Goal: Task Accomplishment & Management: Complete application form

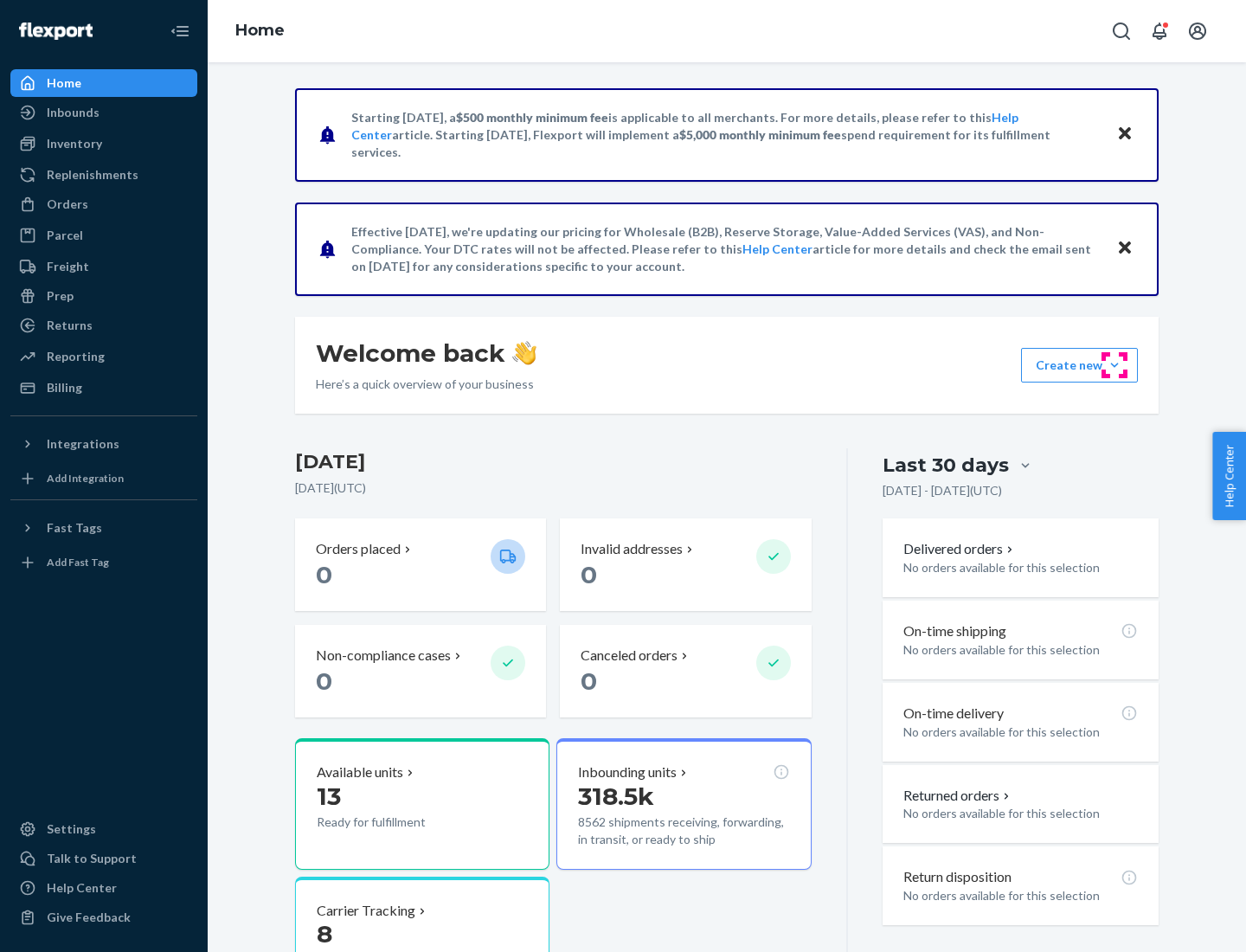
click at [1114, 365] on button "Create new Create new inbound Create new order Create new product" at bounding box center [1079, 365] width 116 height 34
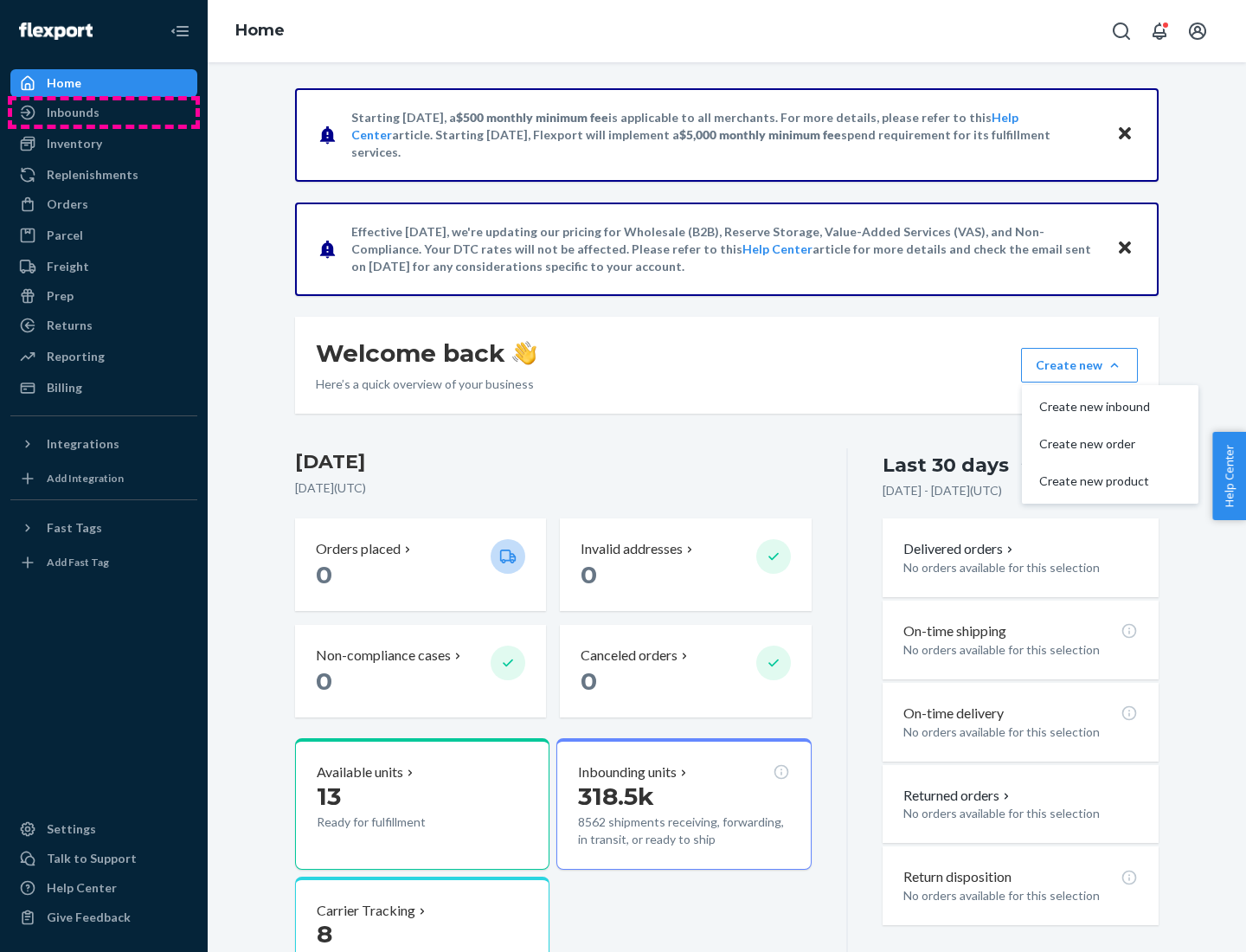
click at [104, 113] on div "Inbounds" at bounding box center [104, 112] width 183 height 24
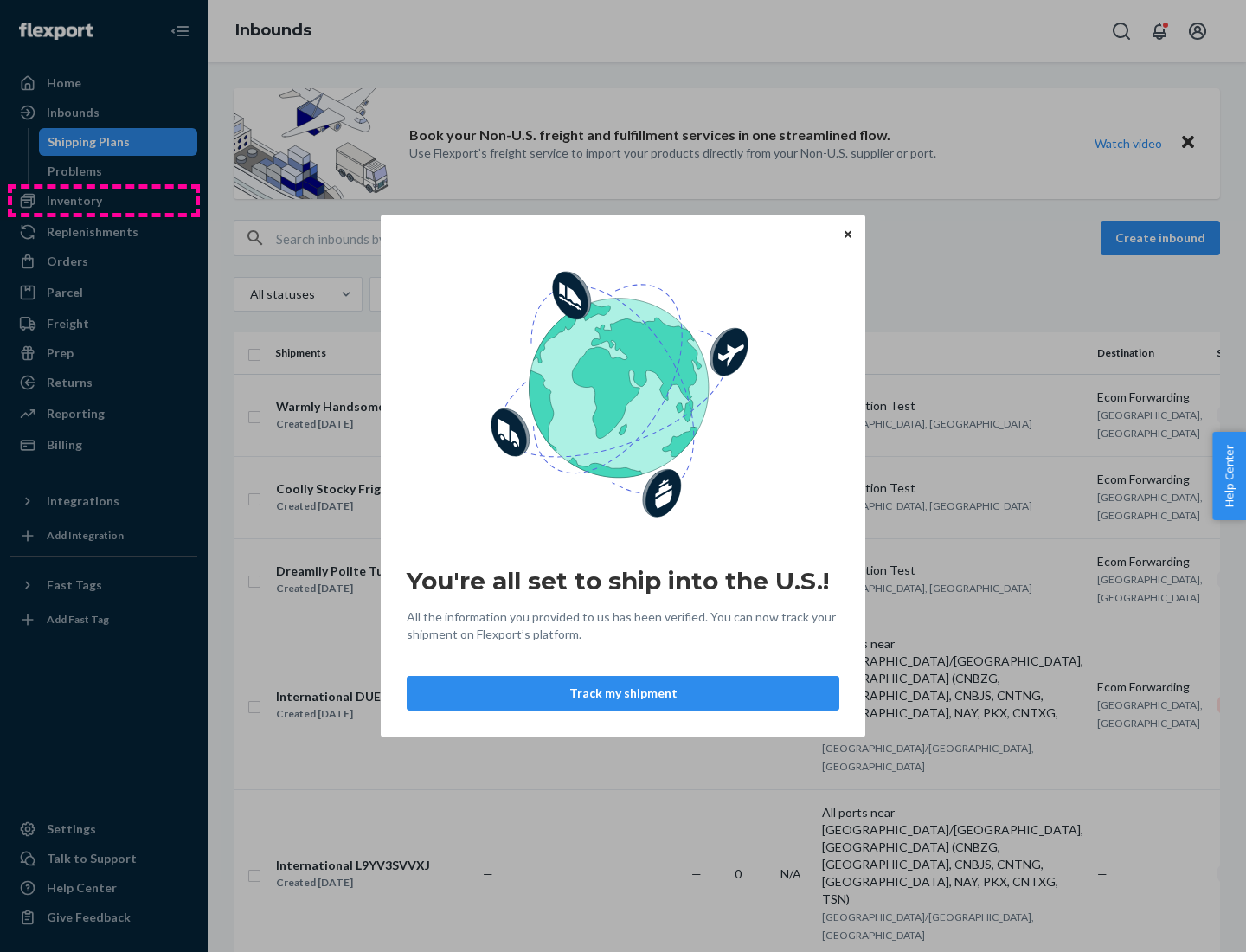
click at [104, 201] on div "You're all set to ship into the U.S.! All the information you provided to us ha…" at bounding box center [623, 476] width 1246 height 952
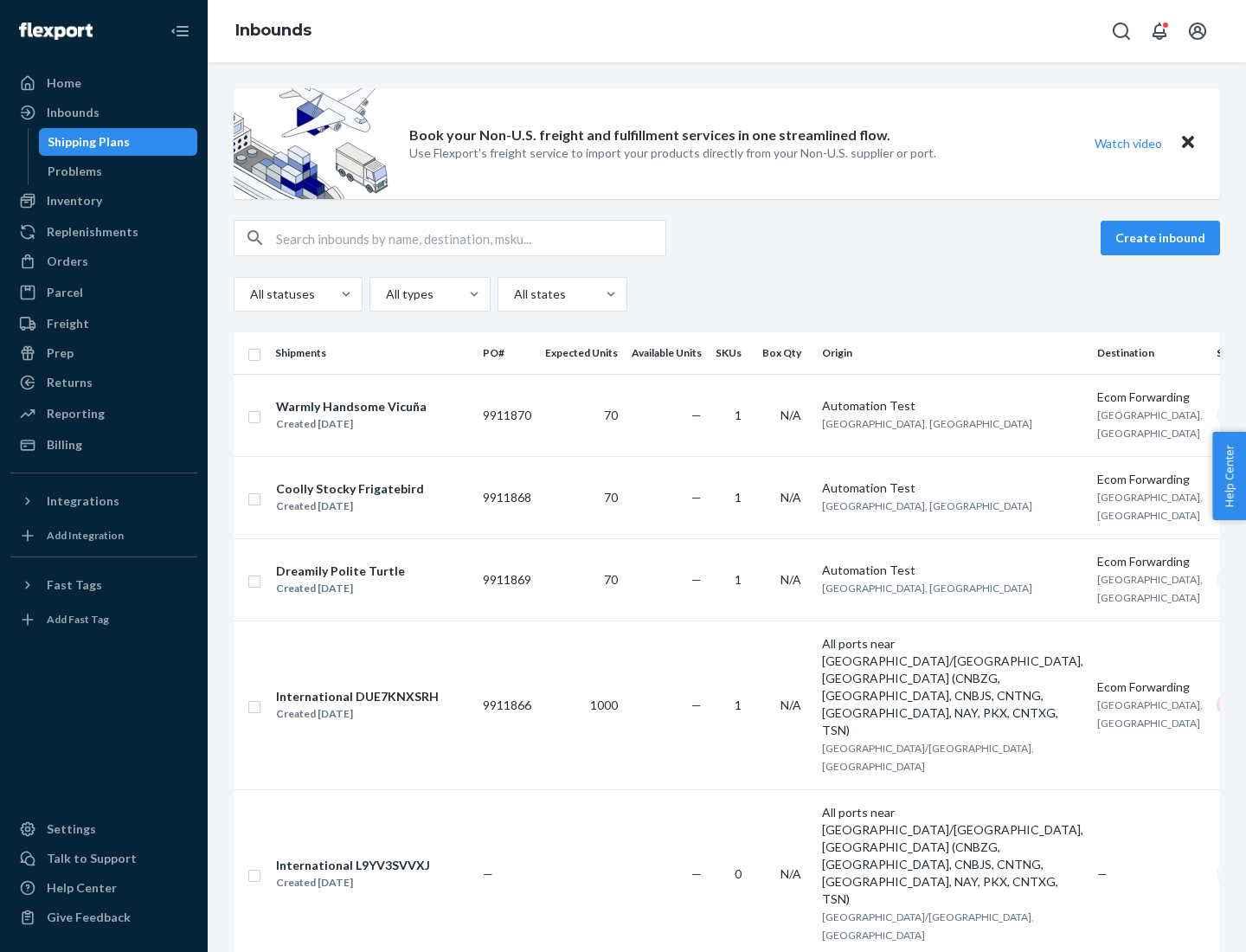
click at [727, 32] on div "Inbounds" at bounding box center [726, 31] width 1038 height 62
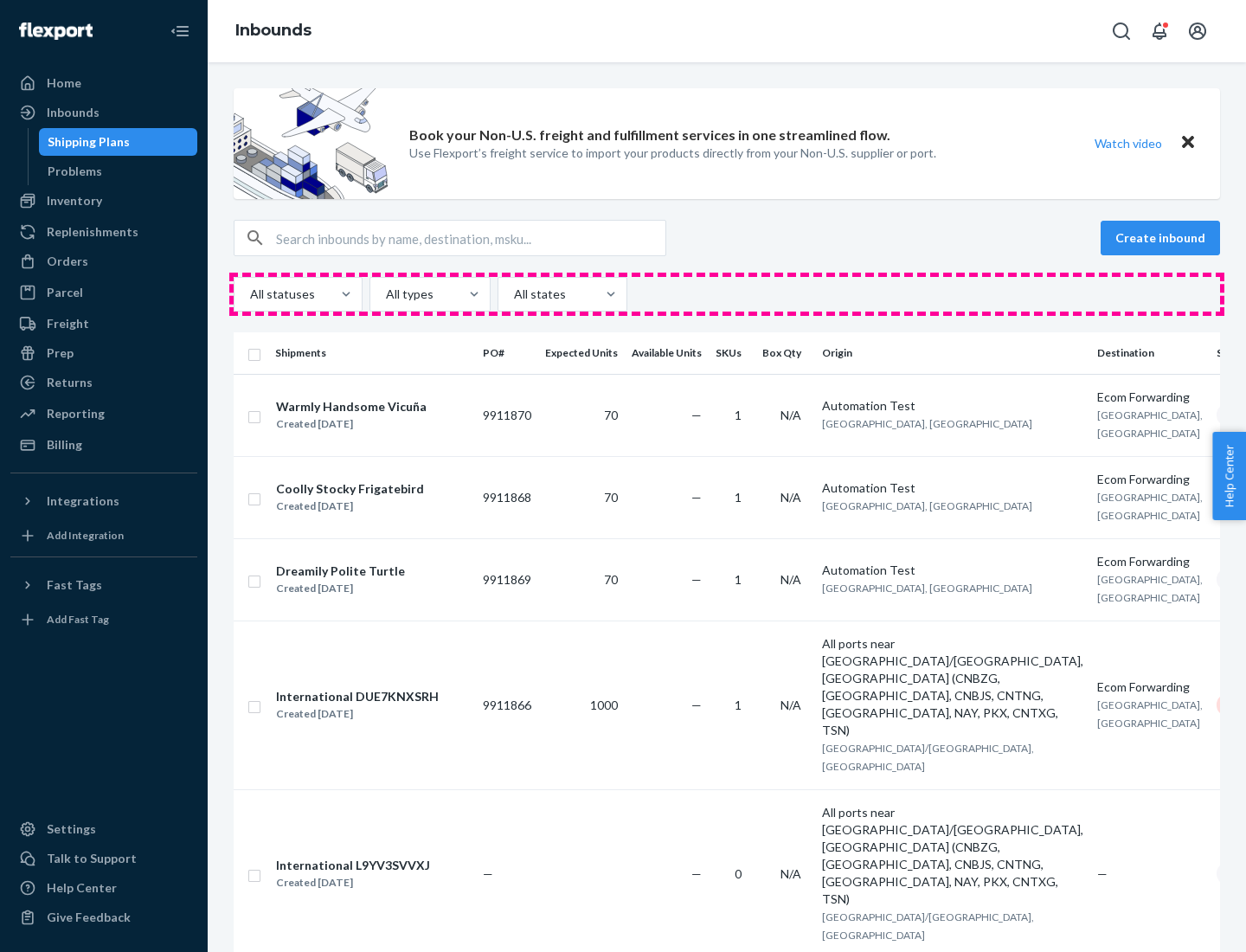
click at [727, 294] on div "All statuses All types All states" at bounding box center [727, 294] width 986 height 34
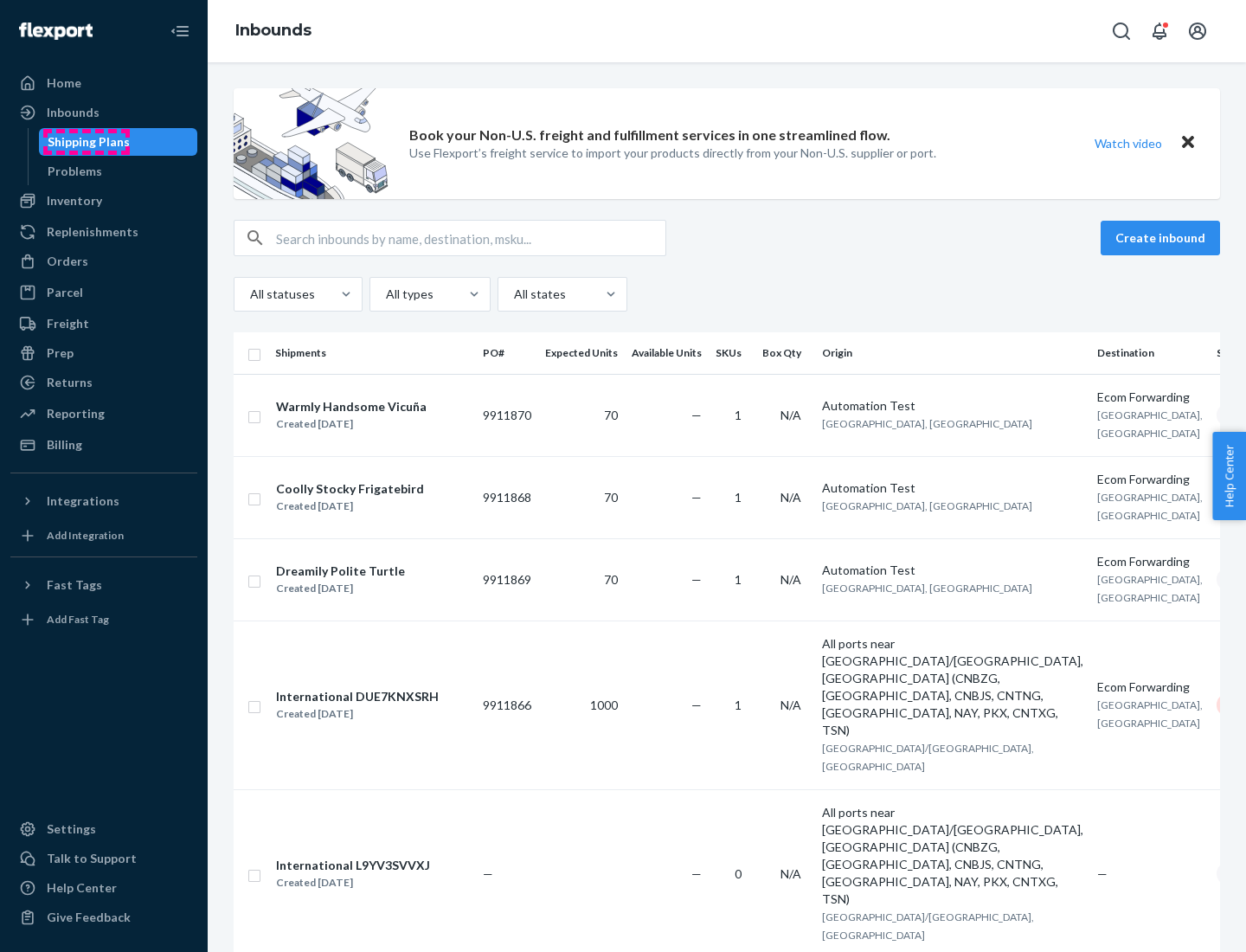
click at [86, 142] on div "Shipping Plans" at bounding box center [89, 142] width 82 height 17
click at [1163, 238] on button "Create inbound" at bounding box center [1159, 238] width 119 height 34
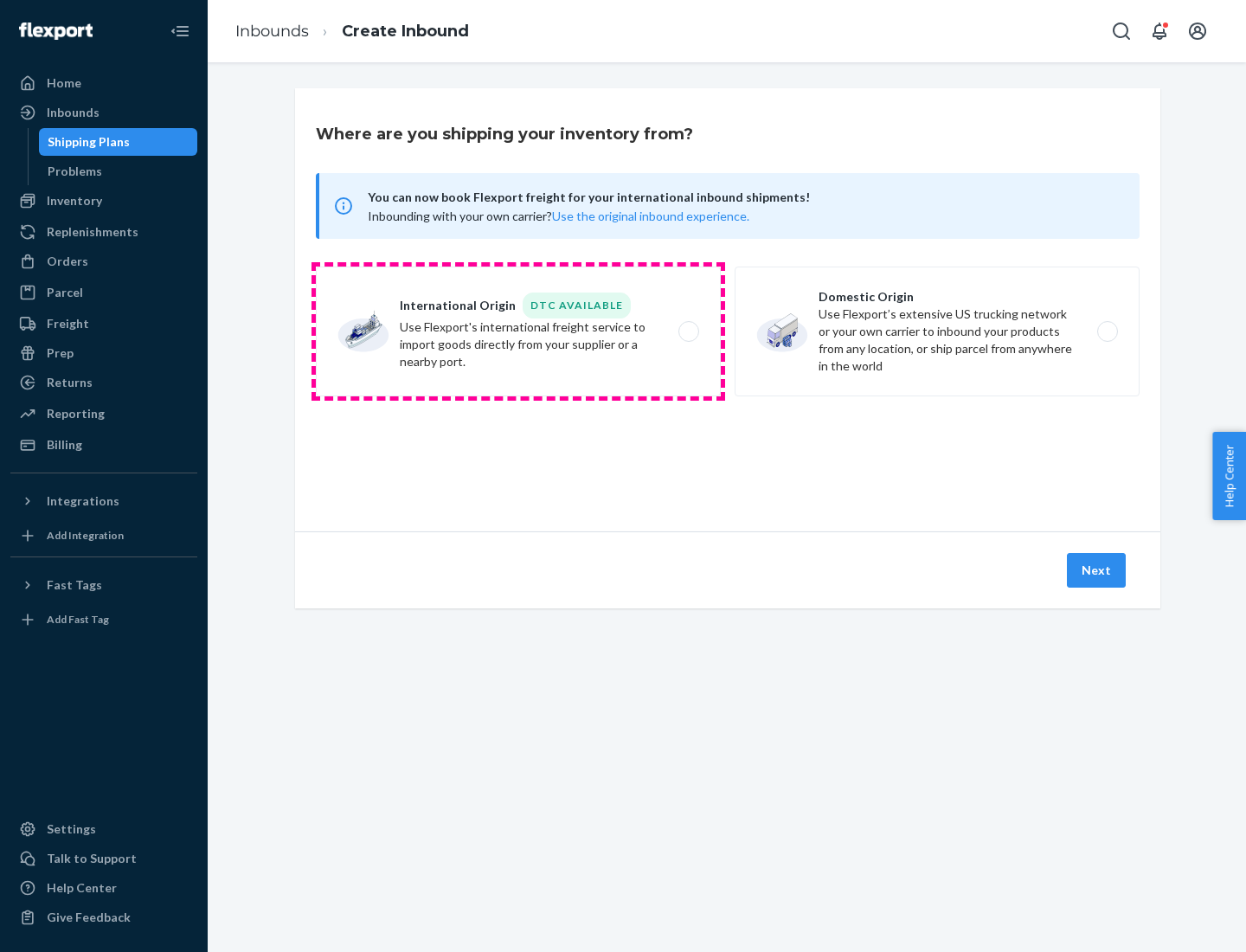
click at [518, 331] on label "International Origin DTC Available Use Flexport's international freight service…" at bounding box center [518, 331] width 405 height 130
click at [687, 331] on input "International Origin DTC Available Use Flexport's international freight service…" at bounding box center [693, 332] width 11 height 11
radio input "true"
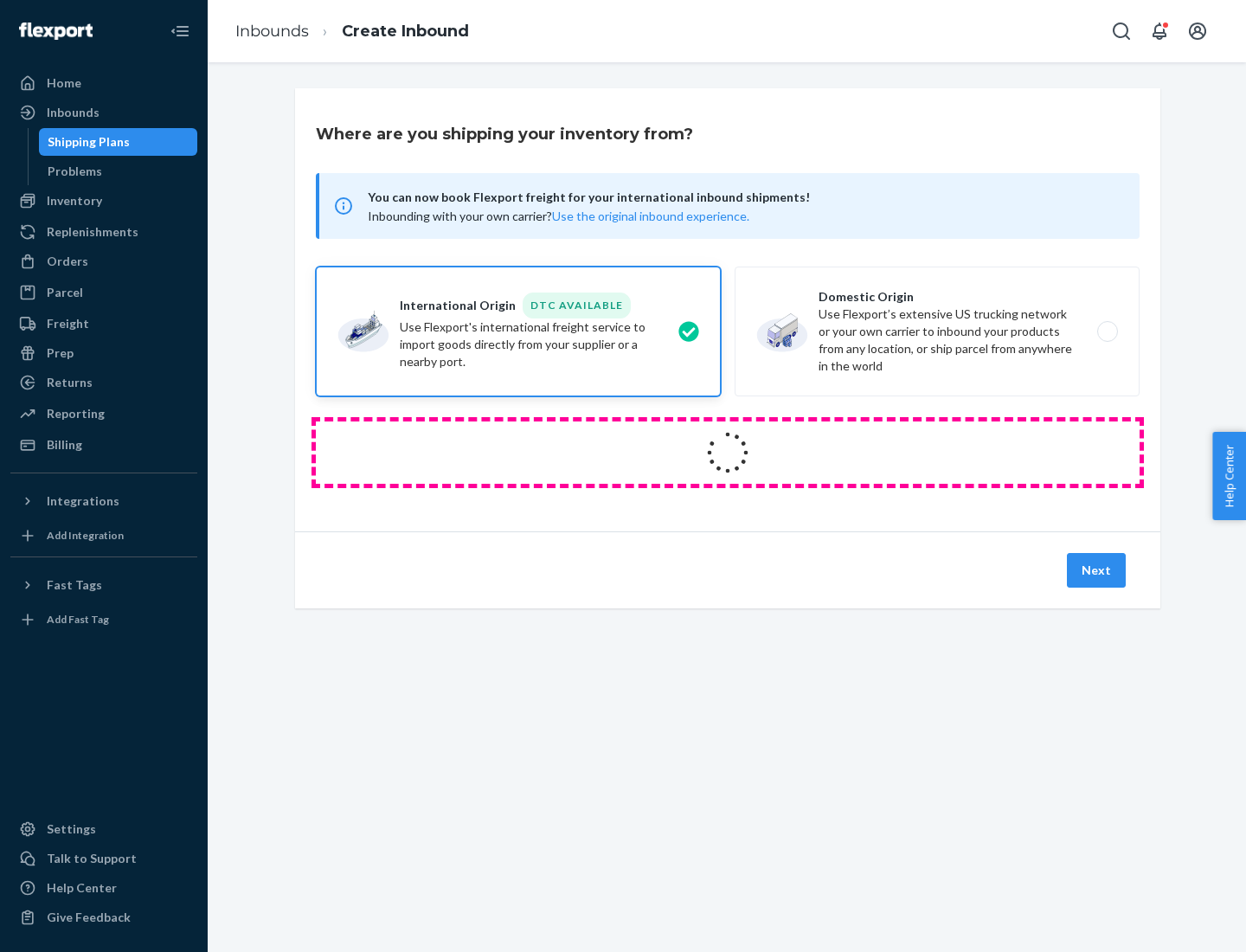
click at [728, 453] on icon at bounding box center [728, 453] width 60 height 60
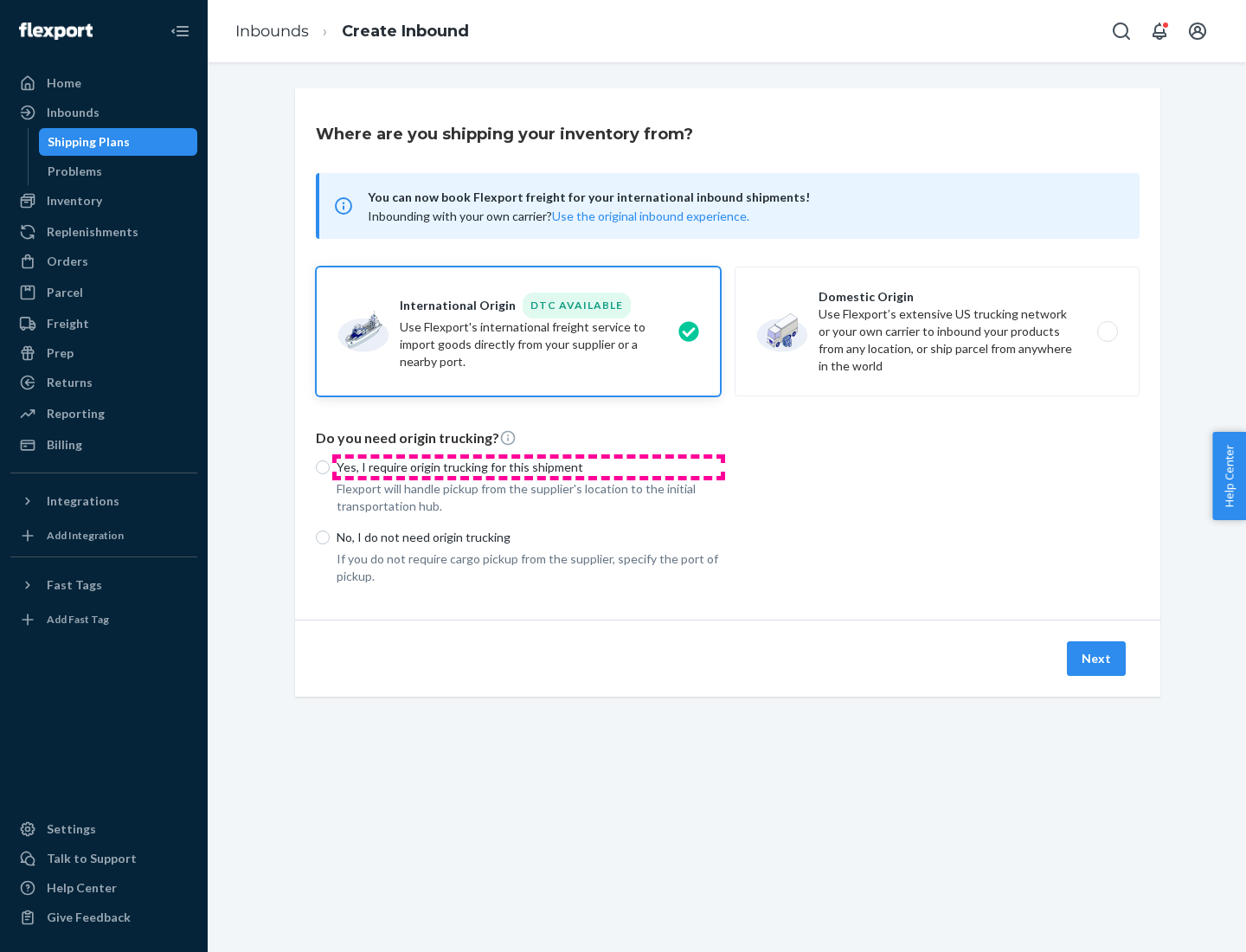
click at [529, 466] on p "Yes, I require origin trucking for this shipment" at bounding box center [528, 467] width 384 height 17
click at [329, 466] on input "Yes, I require origin trucking for this shipment" at bounding box center [323, 467] width 13 height 13
radio input "true"
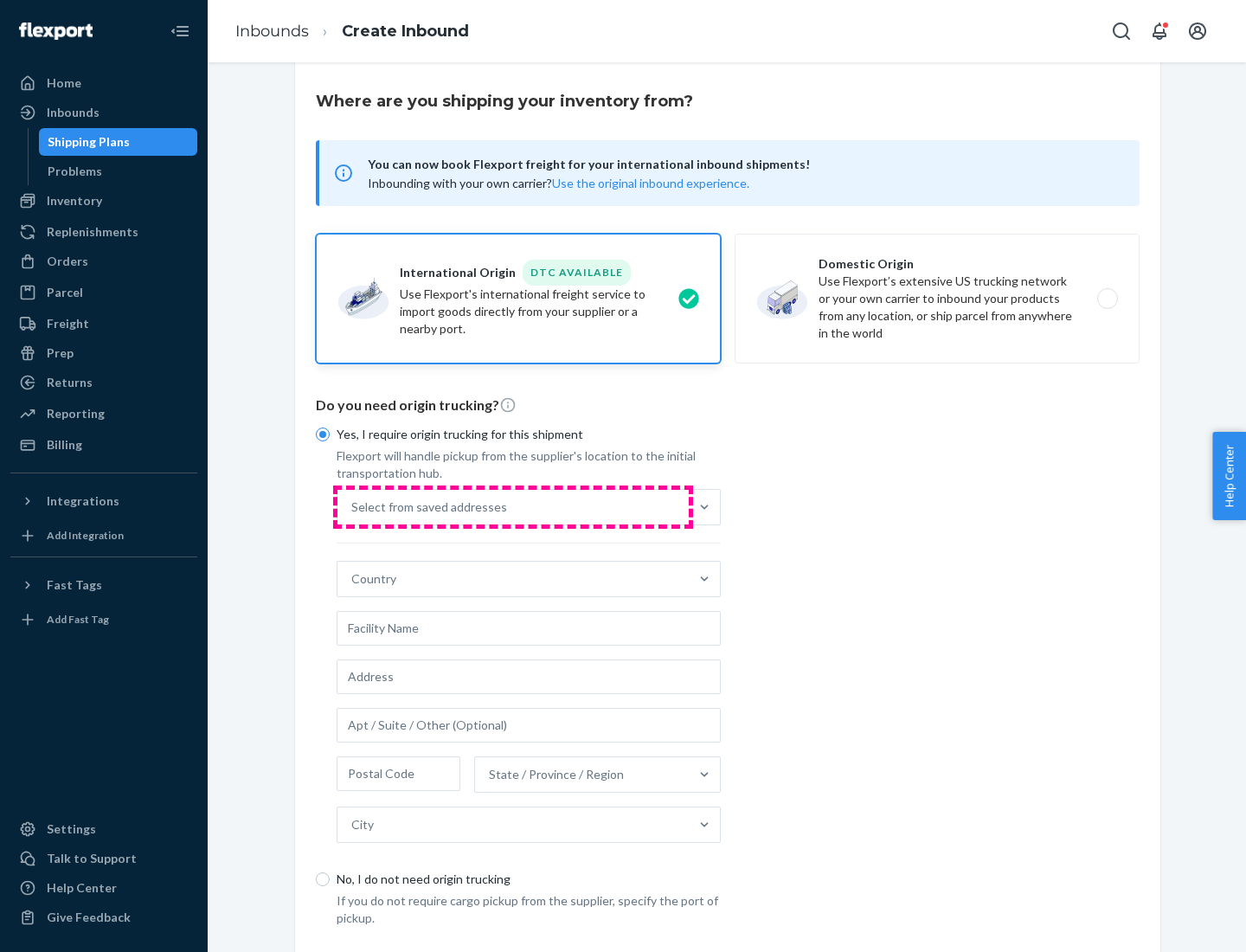
click at [513, 506] on div "Select from saved addresses" at bounding box center [513, 507] width 351 height 34
click at [353, 506] on input "Select from saved addresses" at bounding box center [352, 507] width 2 height 17
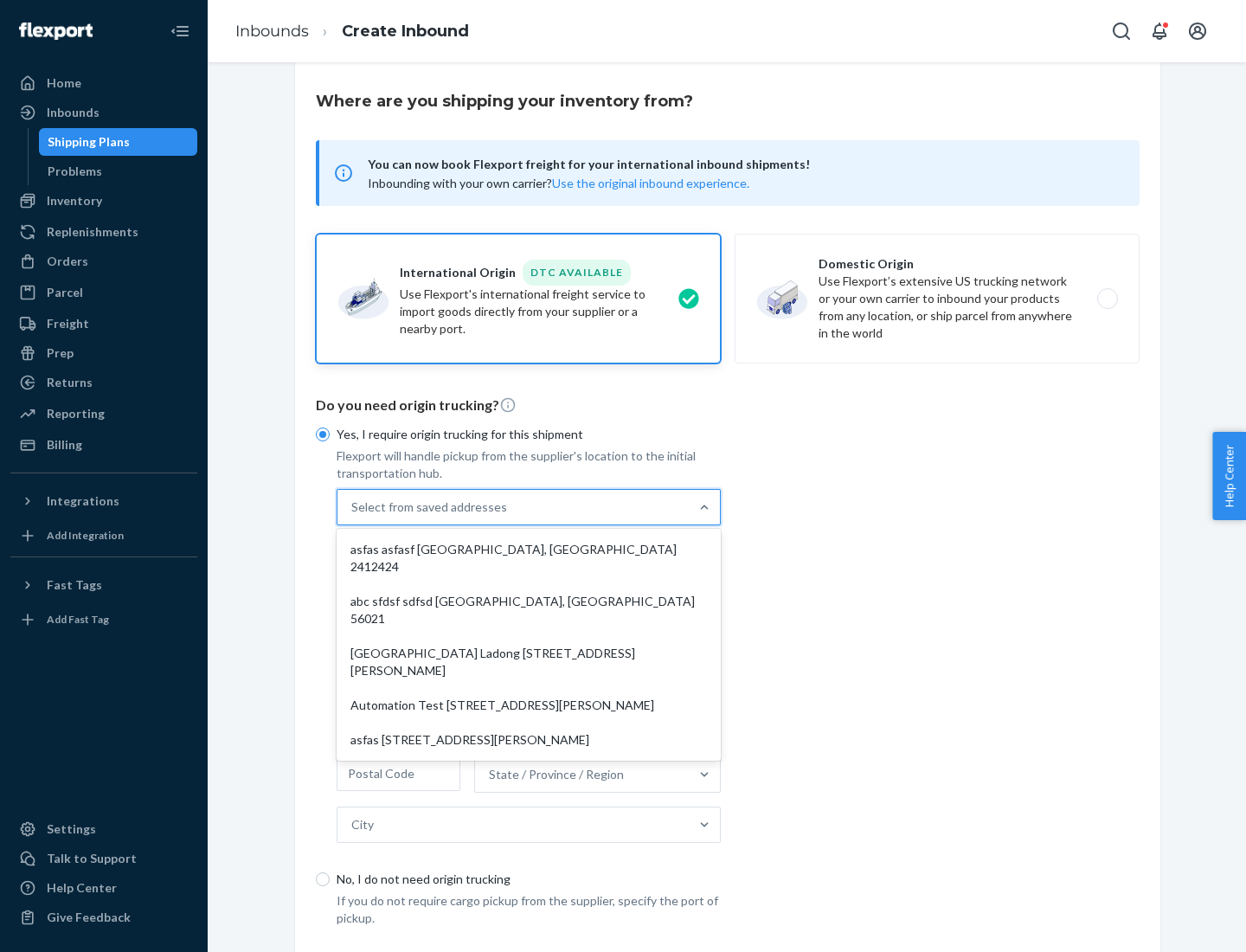
scroll to position [75, 0]
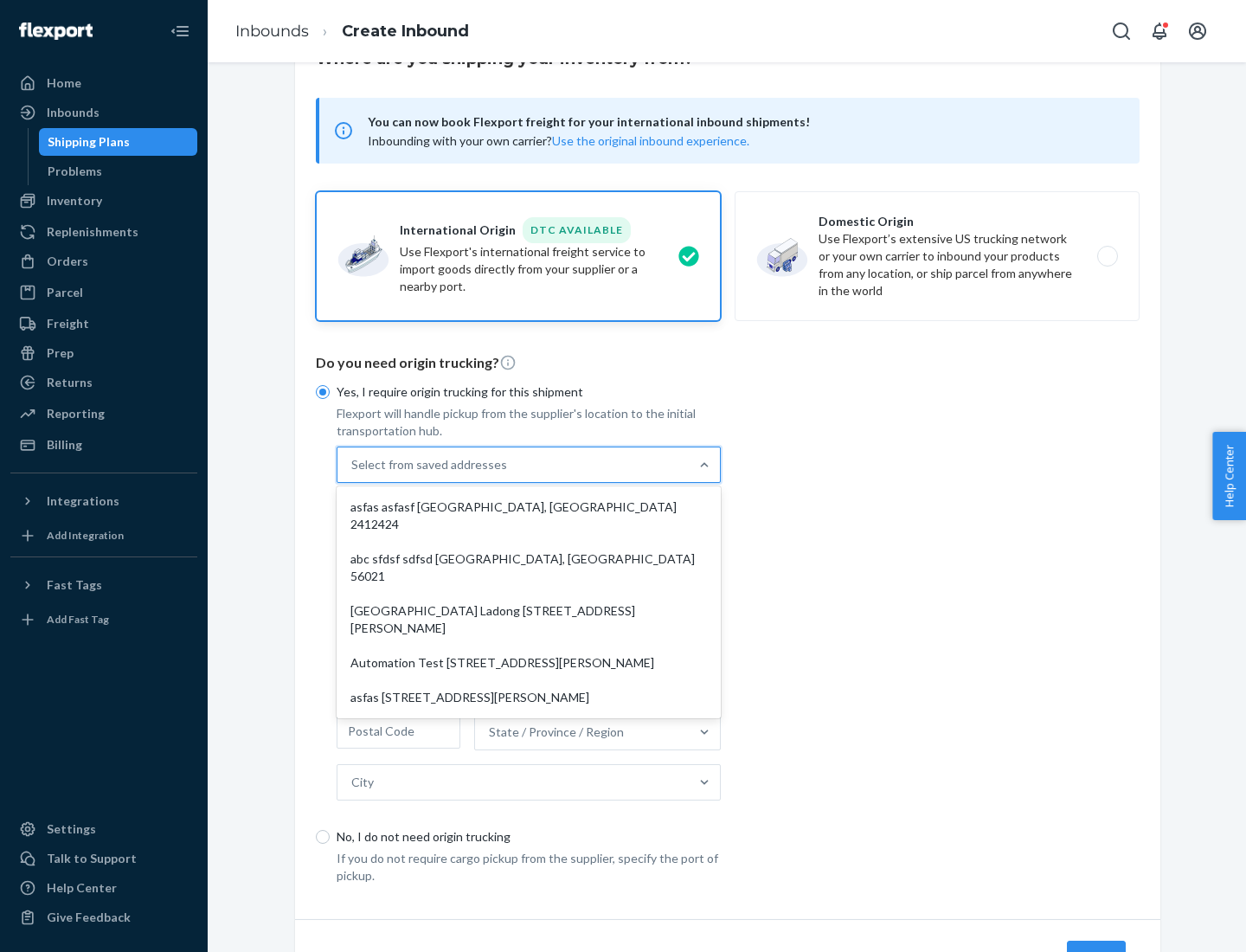
click at [529, 506] on div "asfas asfasf [GEOGRAPHIC_DATA], [GEOGRAPHIC_DATA] 2412424" at bounding box center [528, 516] width 377 height 52
click at [353, 474] on input "option asfas asfasf [GEOGRAPHIC_DATA], [GEOGRAPHIC_DATA] 2412424 focused, 1 of …" at bounding box center [352, 464] width 2 height 17
type input "asfas"
type input "asfasf"
type input "2412424"
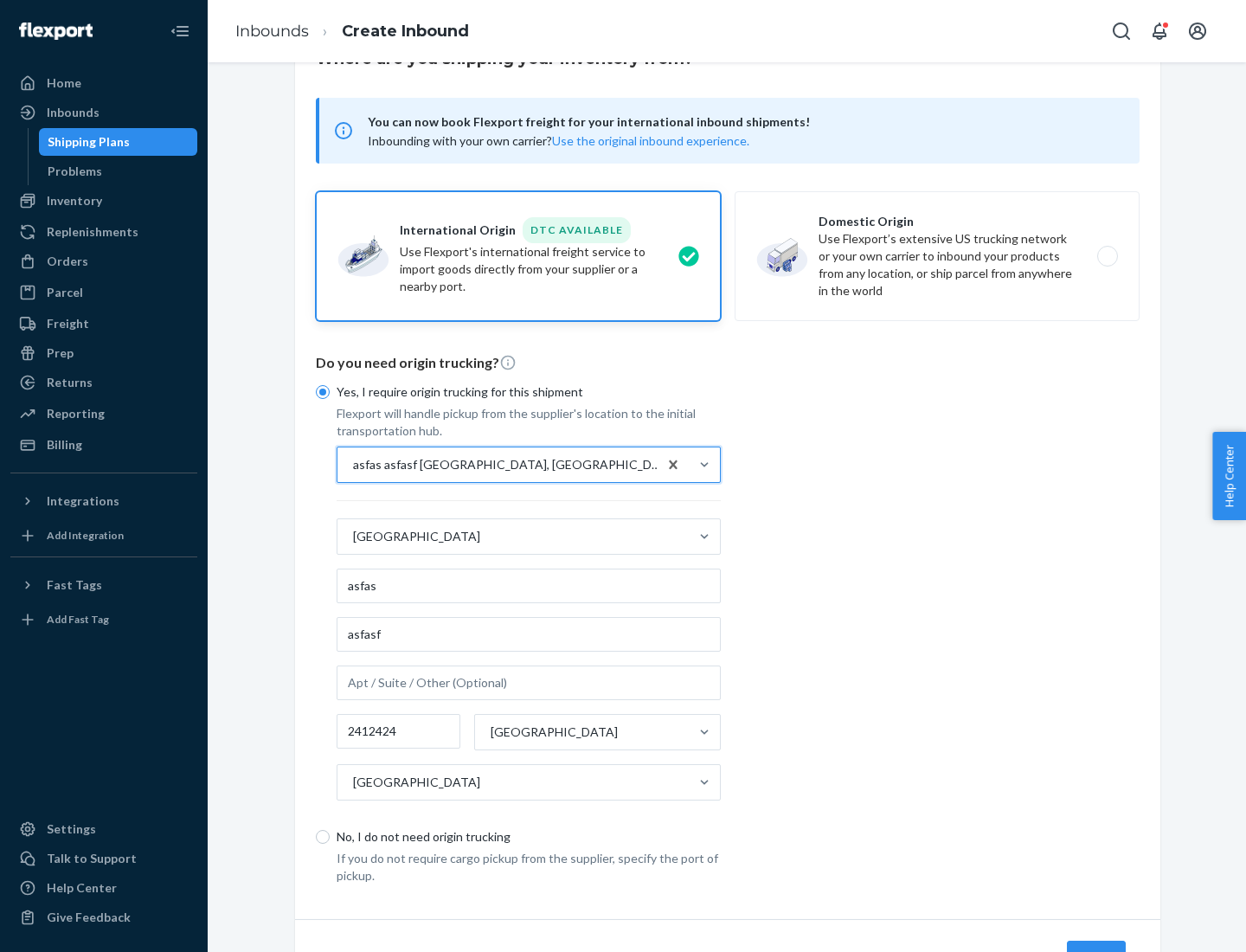
scroll to position [161, 0]
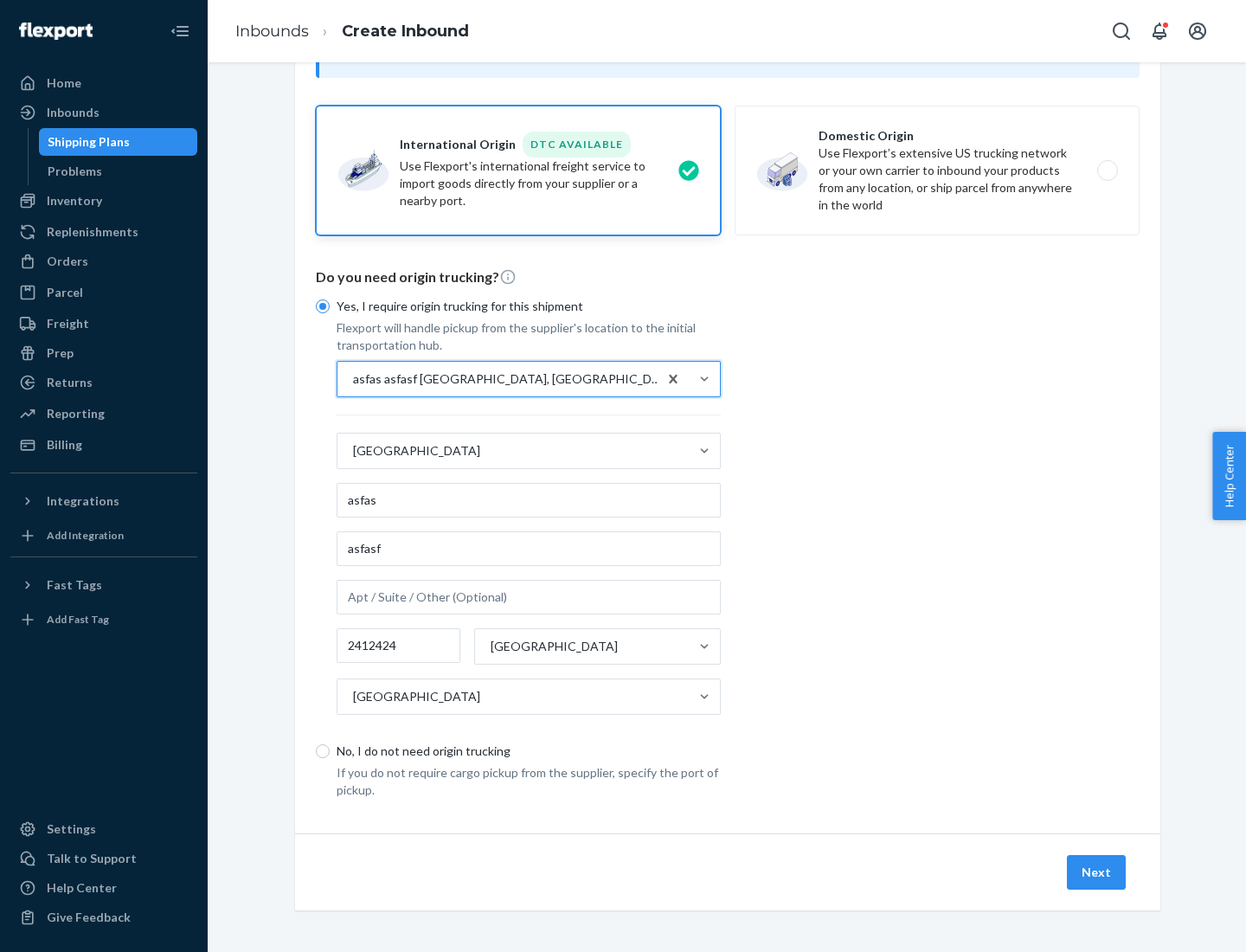
click at [1097, 871] on button "Next" at bounding box center [1096, 872] width 59 height 34
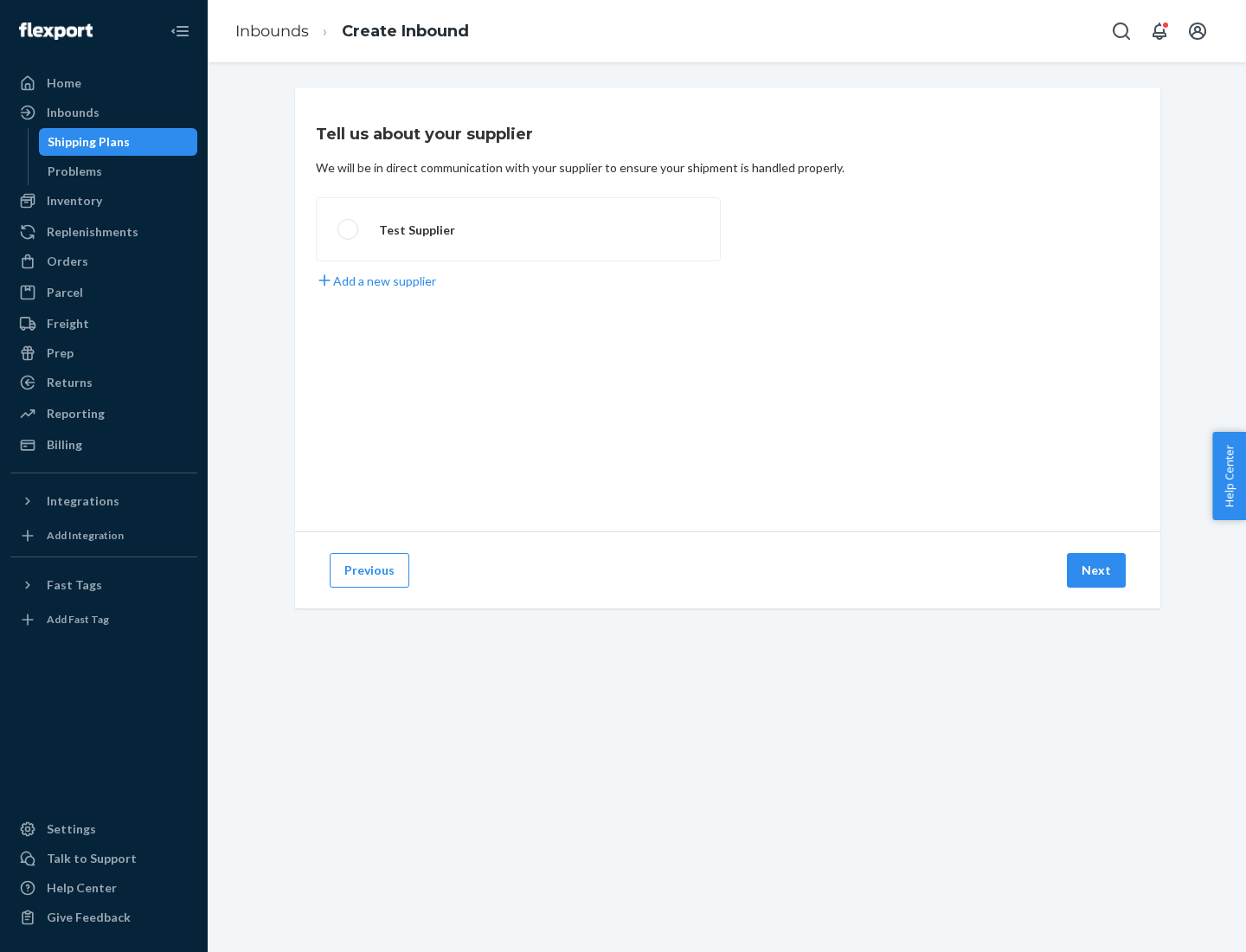
click at [518, 229] on label "Test Supplier" at bounding box center [518, 229] width 405 height 64
click at [348, 229] on input "Test Supplier" at bounding box center [343, 230] width 11 height 11
radio input "true"
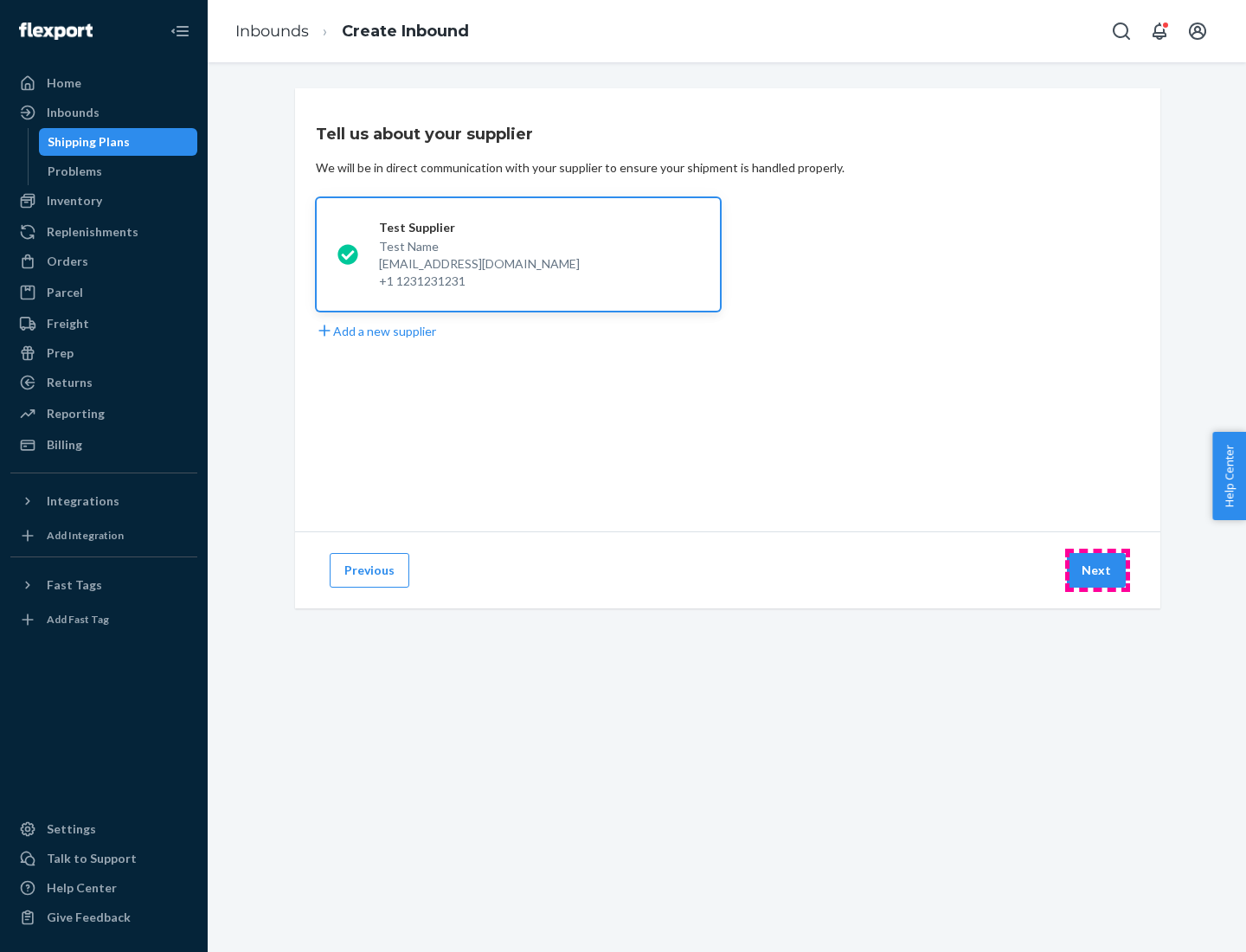
click at [1097, 570] on button "Next" at bounding box center [1096, 570] width 59 height 34
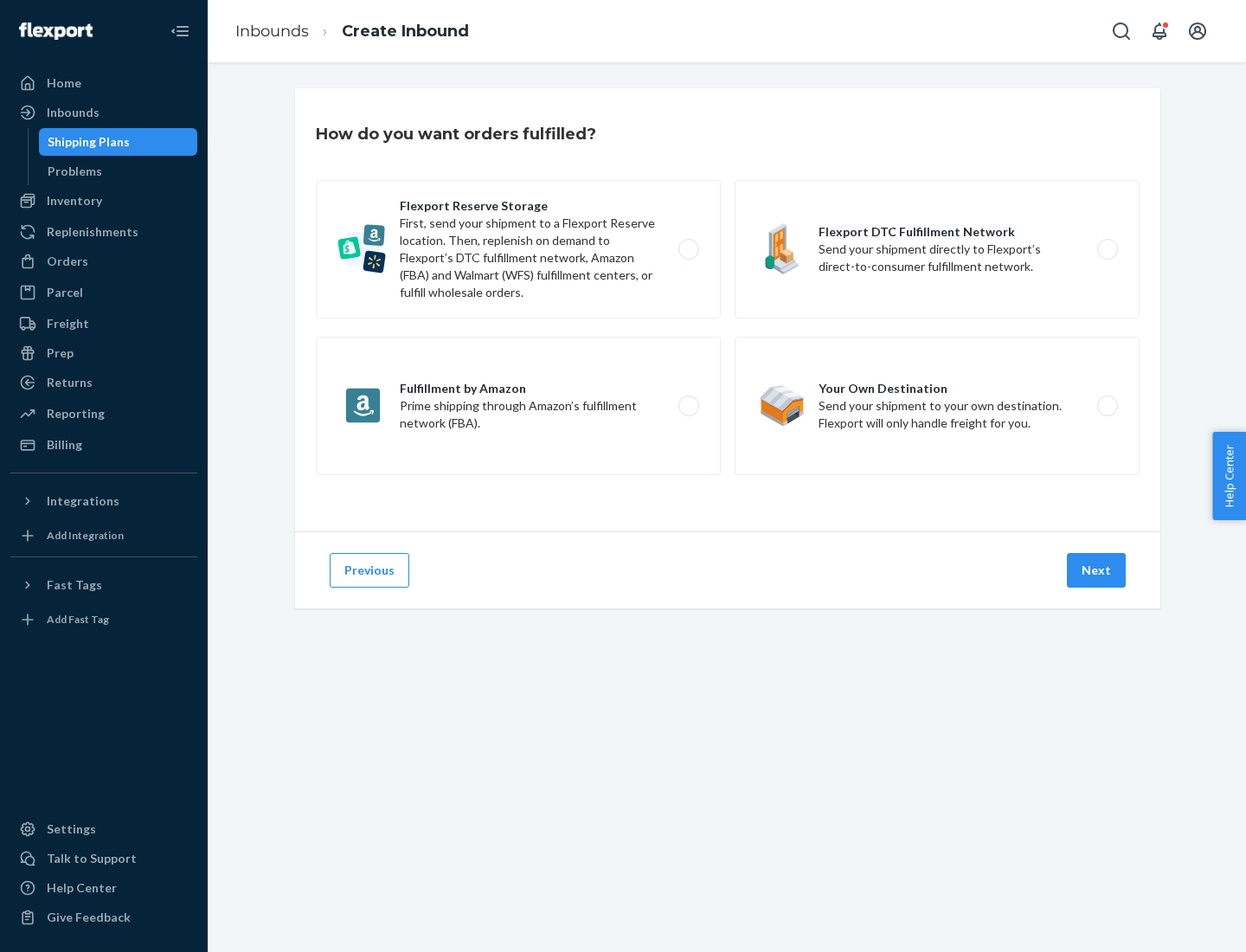
click at [518, 406] on label "Fulfillment by Amazon Prime shipping through Amazon’s fulfillment network (FBA)." at bounding box center [518, 405] width 405 height 138
click at [687, 406] on input "Fulfillment by Amazon Prime shipping through Amazon’s fulfillment network (FBA)." at bounding box center [693, 406] width 11 height 11
radio input "true"
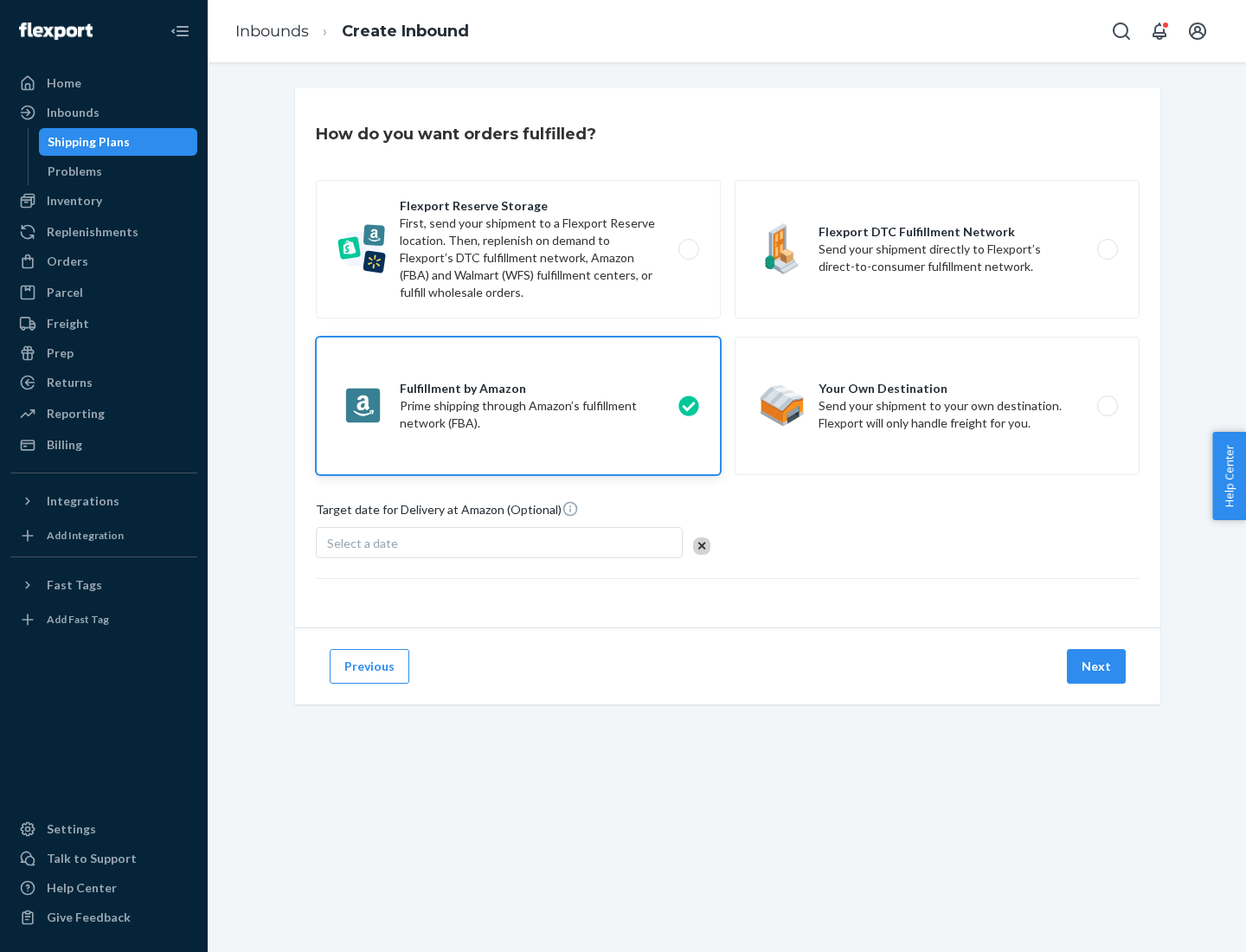
click at [1097, 666] on button "Next" at bounding box center [1096, 666] width 59 height 34
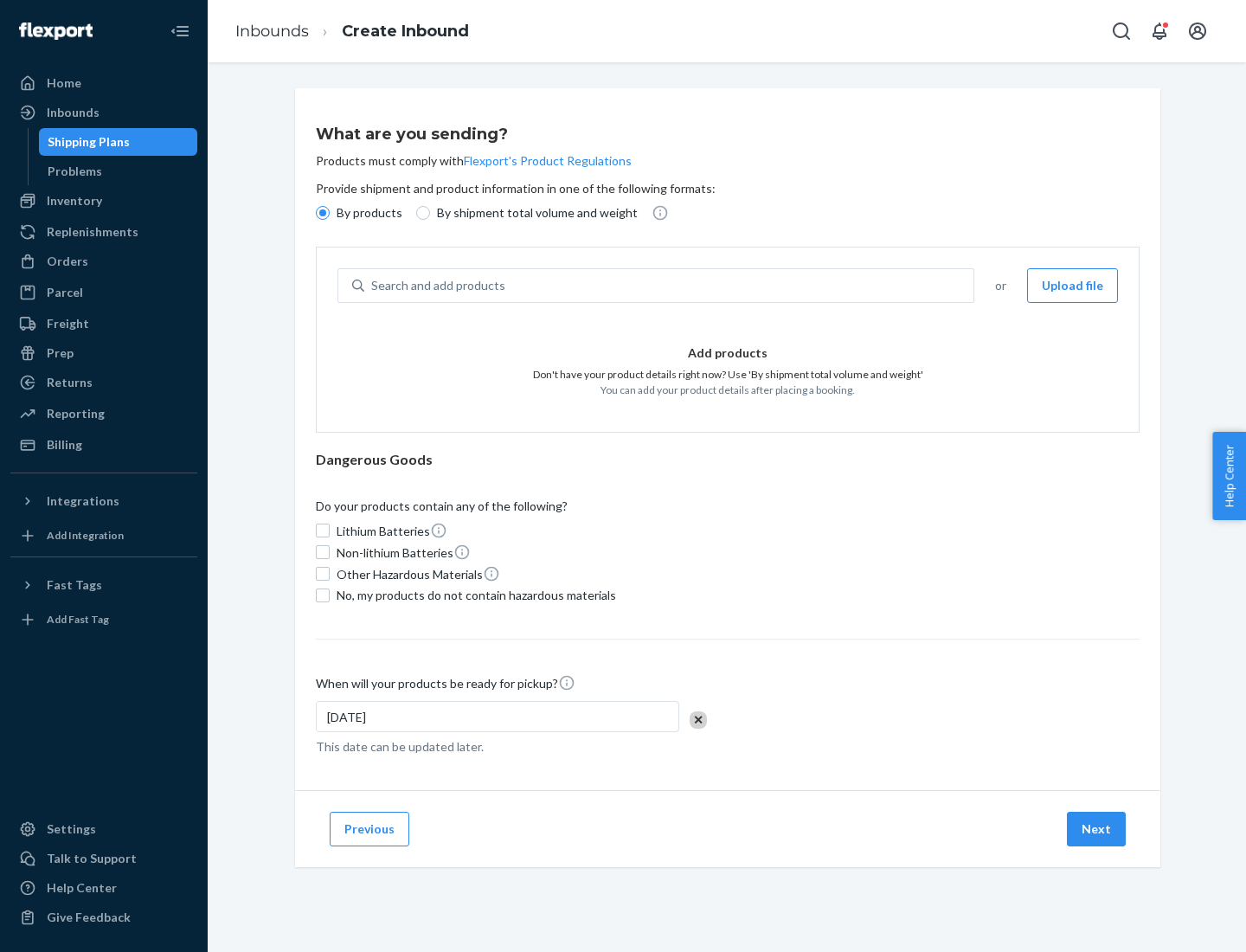
click at [532, 213] on p "By shipment total volume and weight" at bounding box center [538, 213] width 201 height 17
click at [430, 213] on input "By shipment total volume and weight" at bounding box center [423, 213] width 13 height 13
radio input "true"
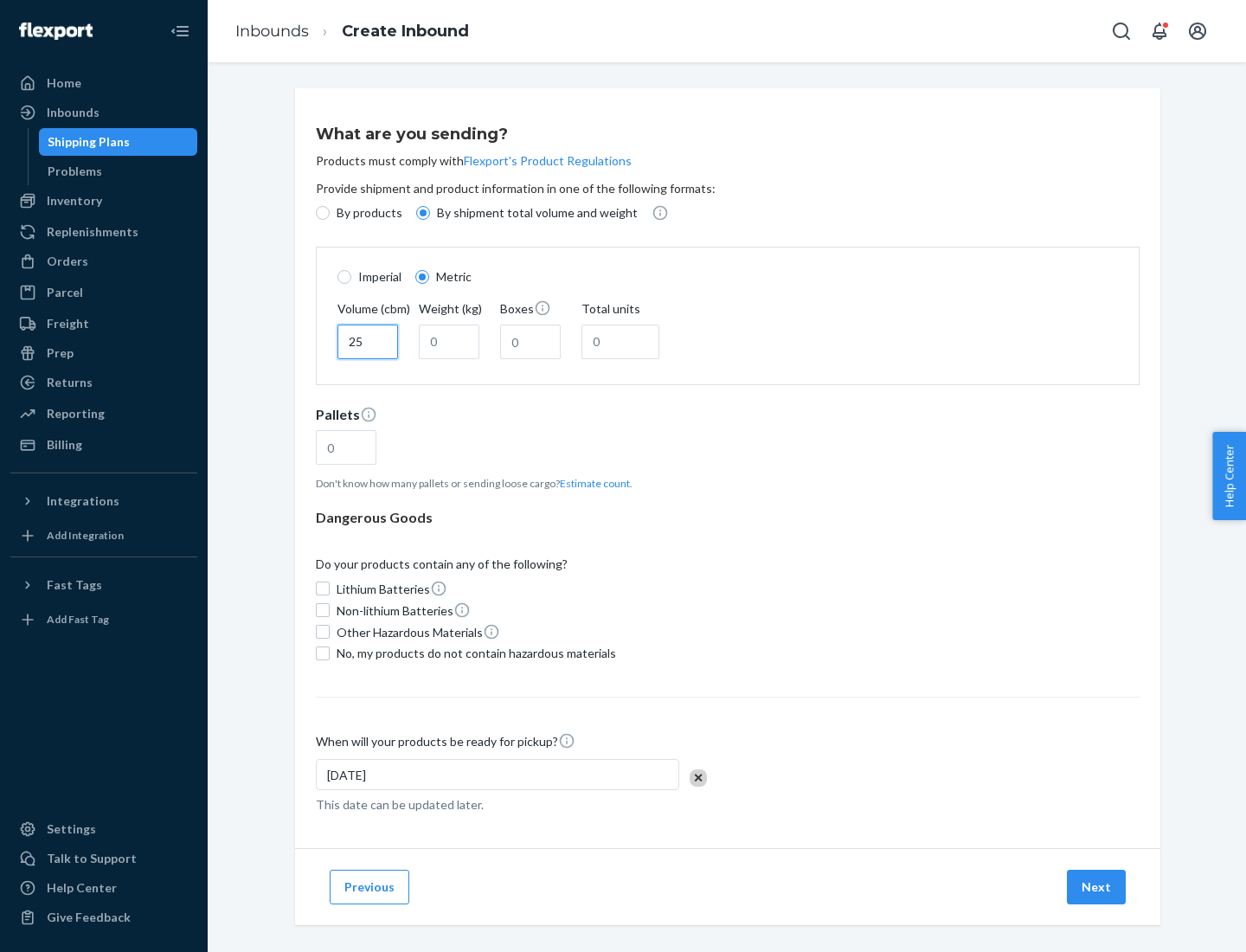
type input "25"
type input "100"
type input "50"
type input "500"
click at [591, 483] on button "Estimate count" at bounding box center [594, 482] width 70 height 14
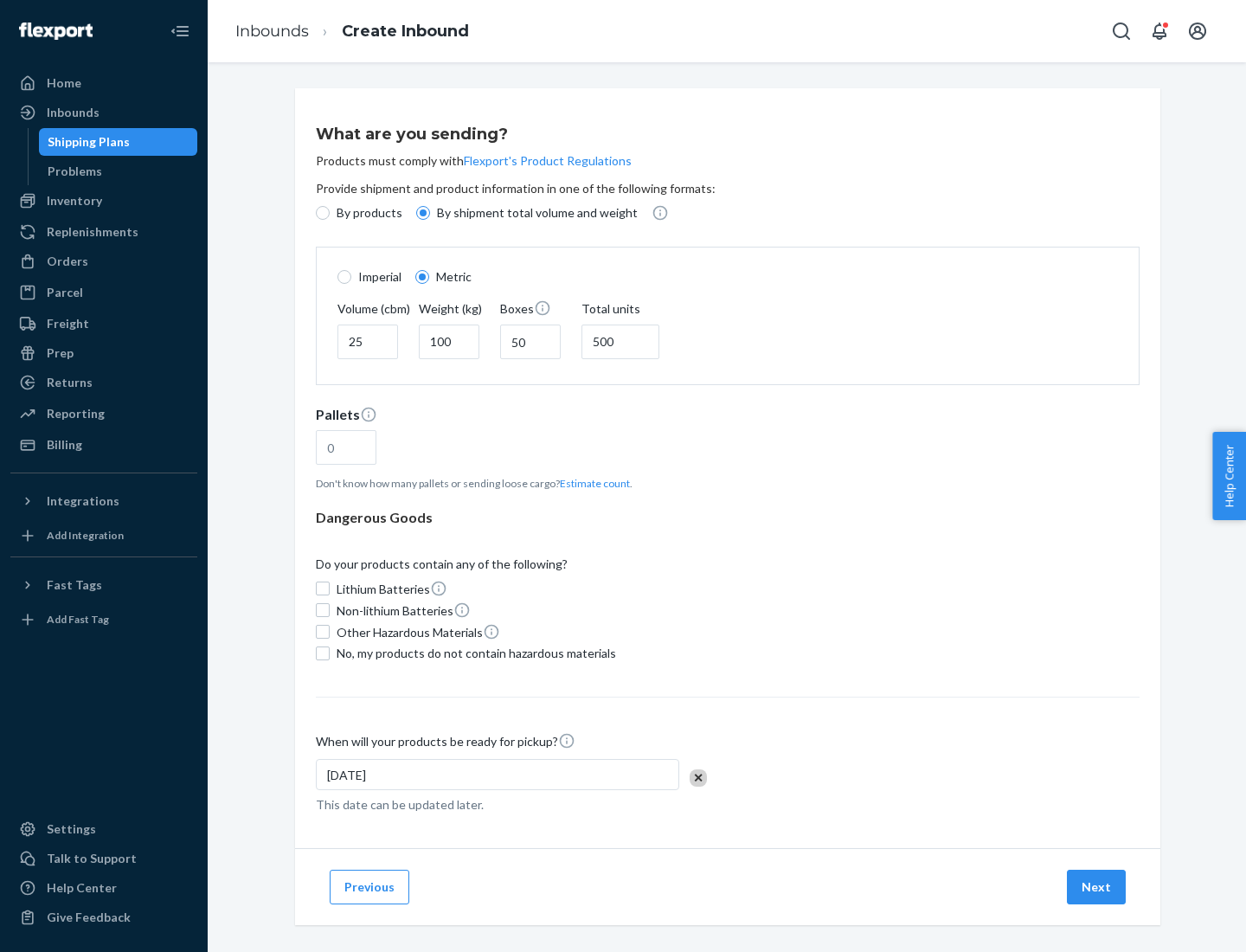
type input "16"
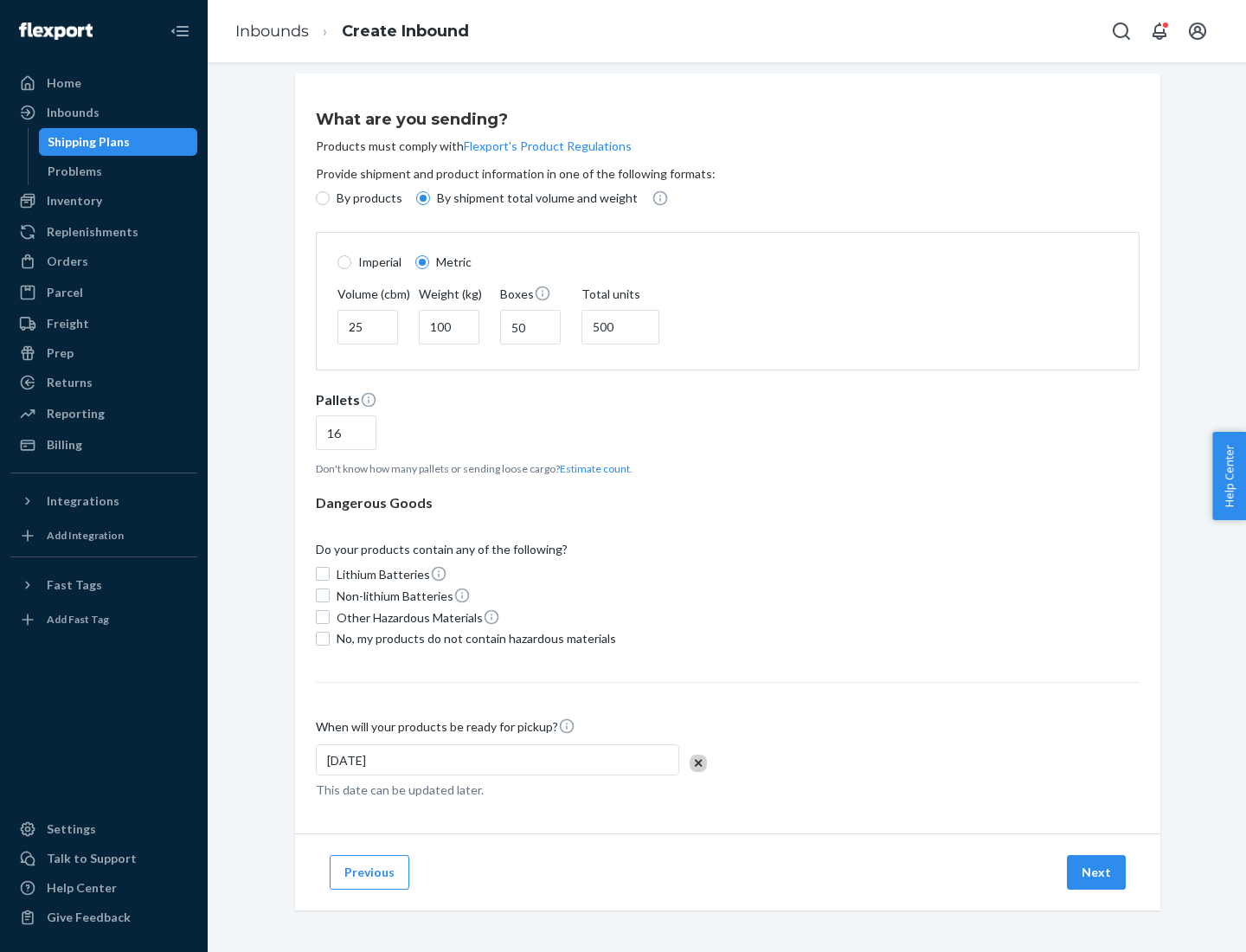
click at [474, 638] on span "No, my products do not contain hazardous materials" at bounding box center [475, 639] width 280 height 17
click at [329, 638] on input "No, my products do not contain hazardous materials" at bounding box center [323, 638] width 13 height 13
checkbox input "true"
click at [1097, 871] on button "Next" at bounding box center [1096, 872] width 59 height 34
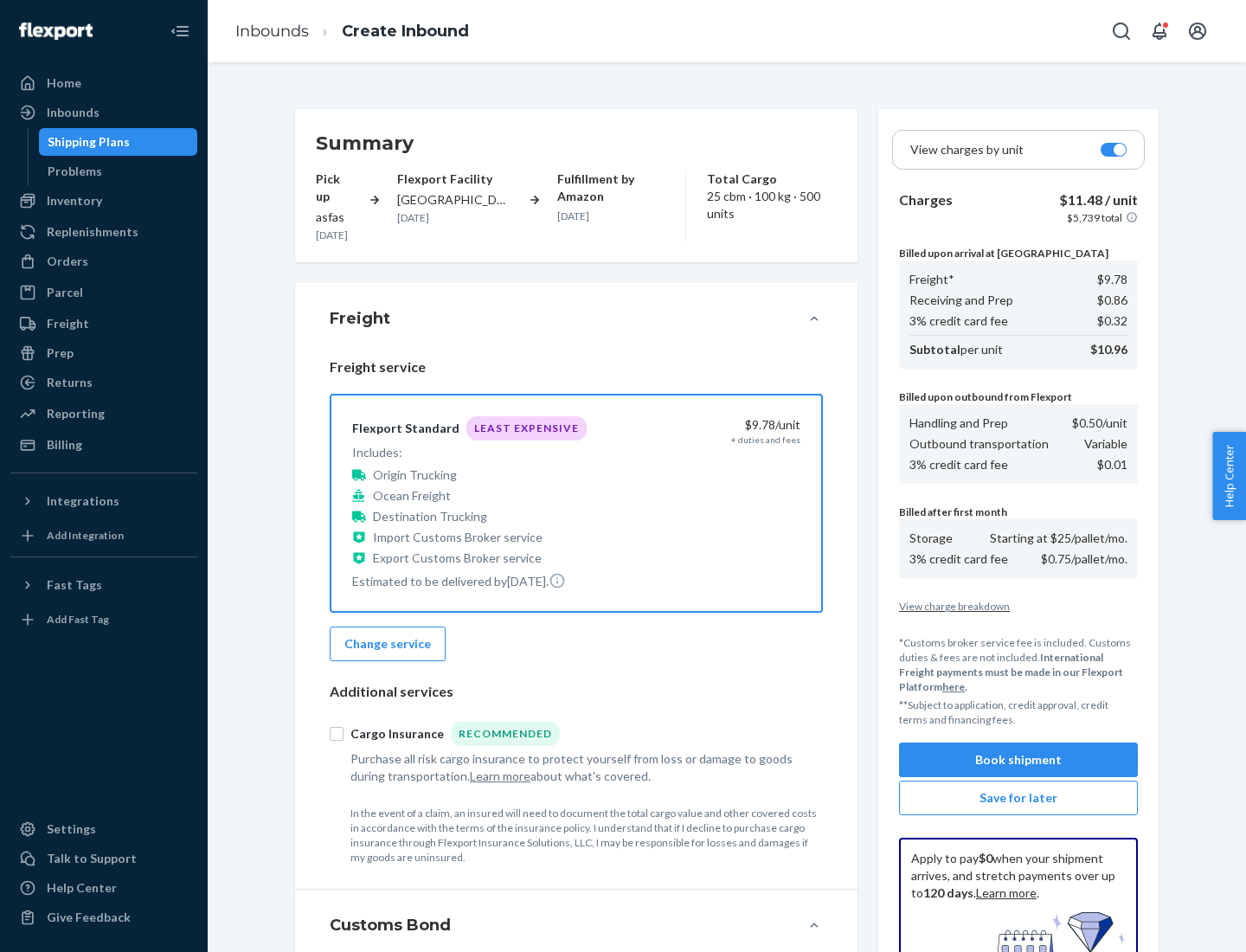
scroll to position [253, 0]
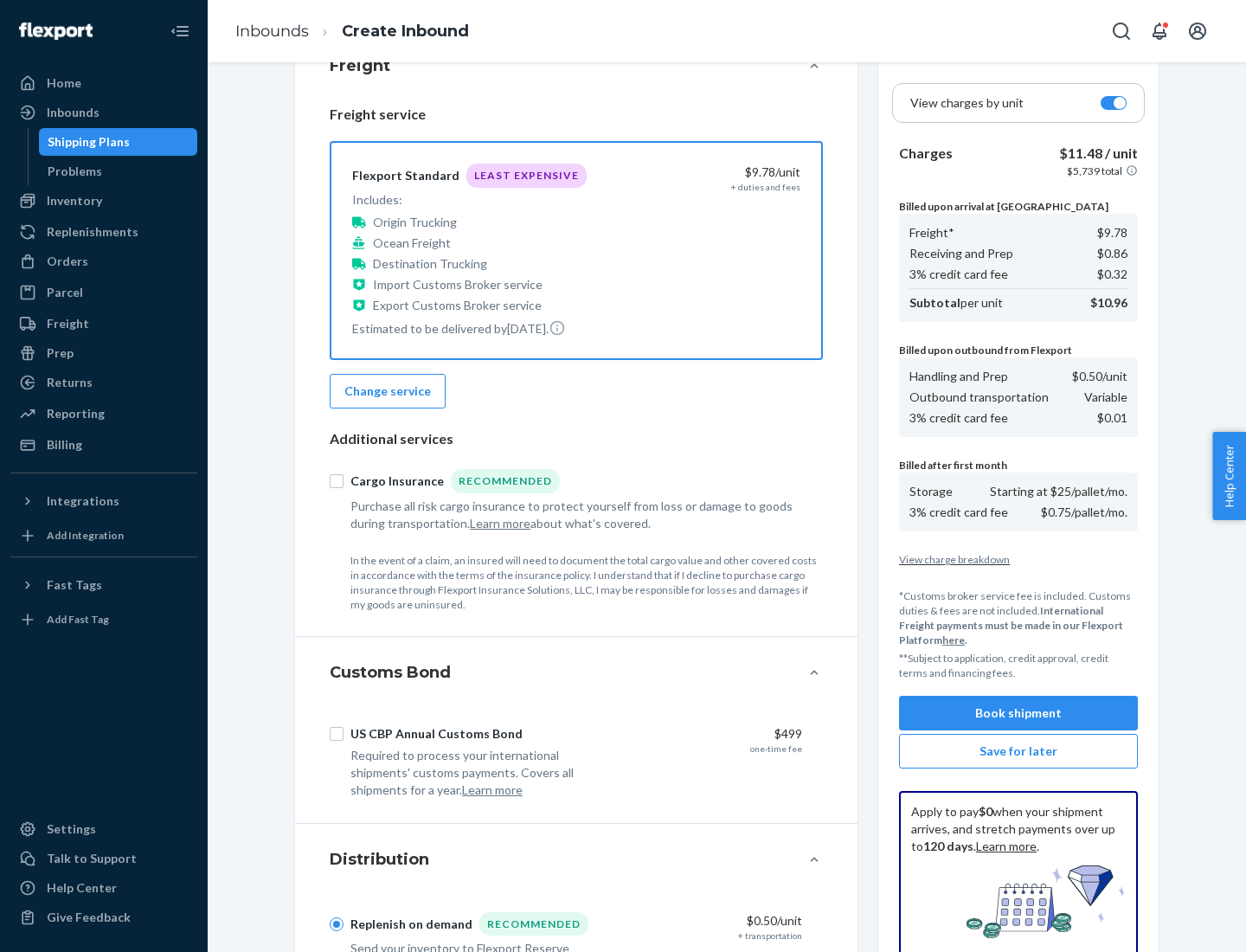
click at [1018, 713] on button "Book shipment" at bounding box center [1018, 712] width 239 height 34
